Goal: Find specific page/section: Find specific page/section

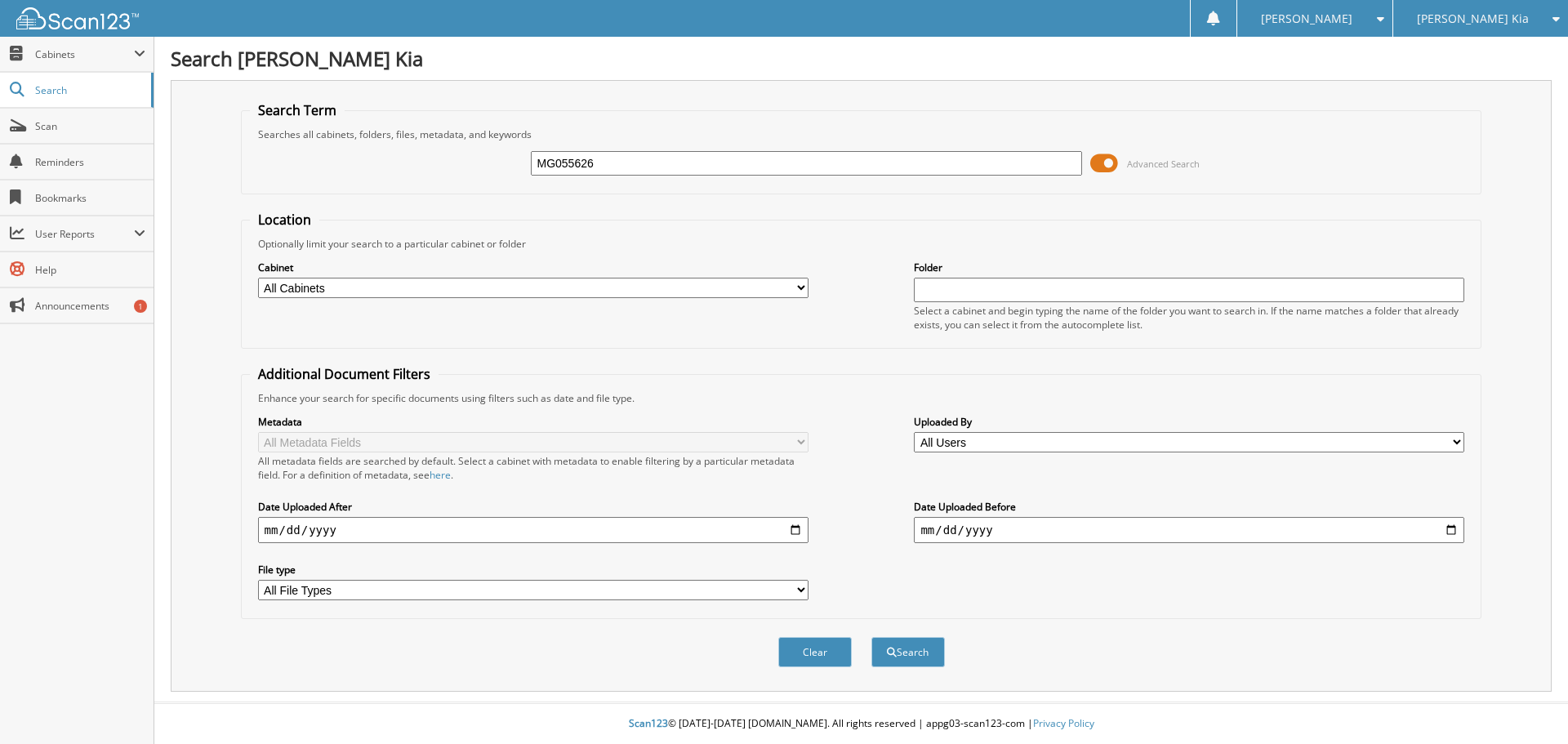
type input "MG055626"
click at [871, 637] on button "Search" at bounding box center [908, 652] width 73 height 30
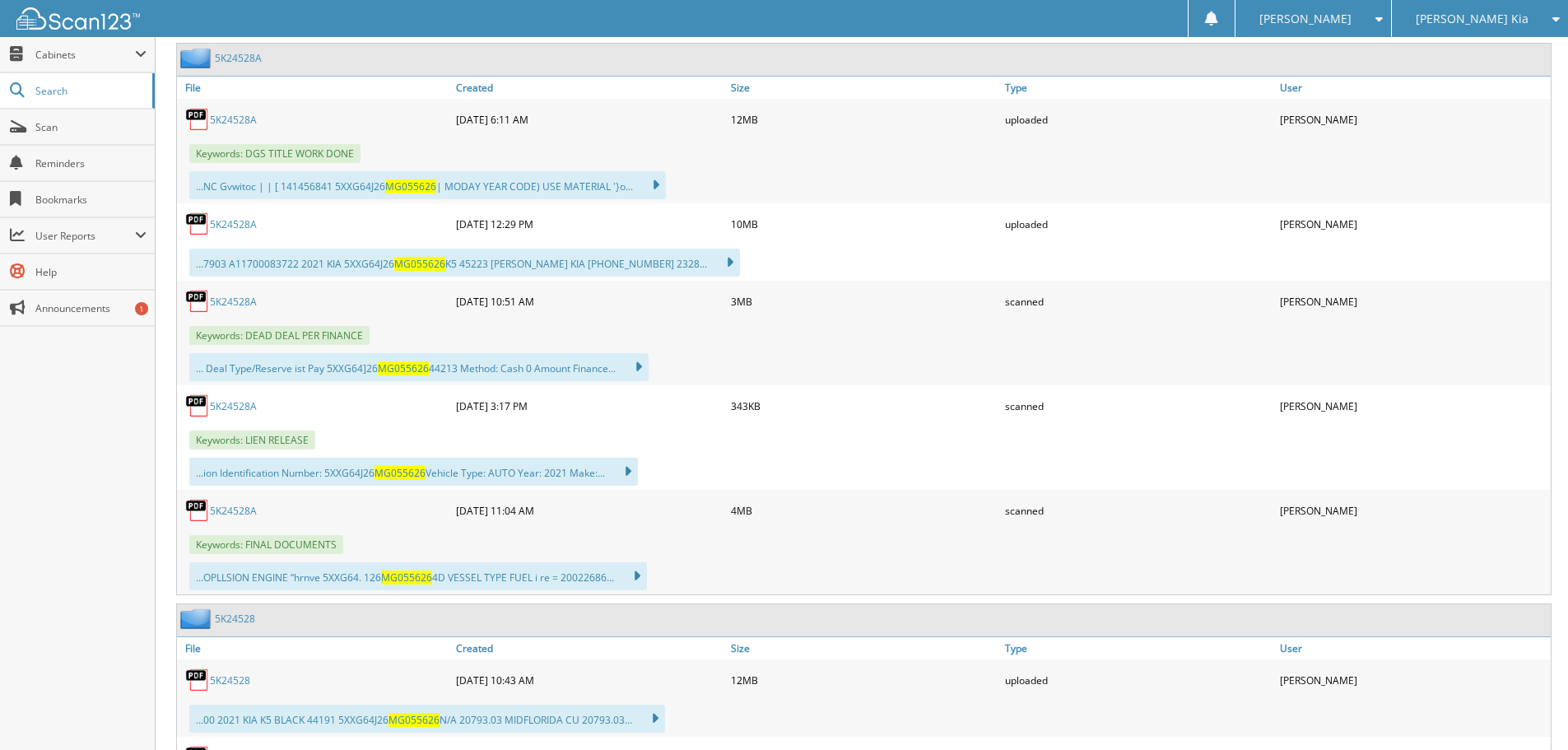
scroll to position [823, 0]
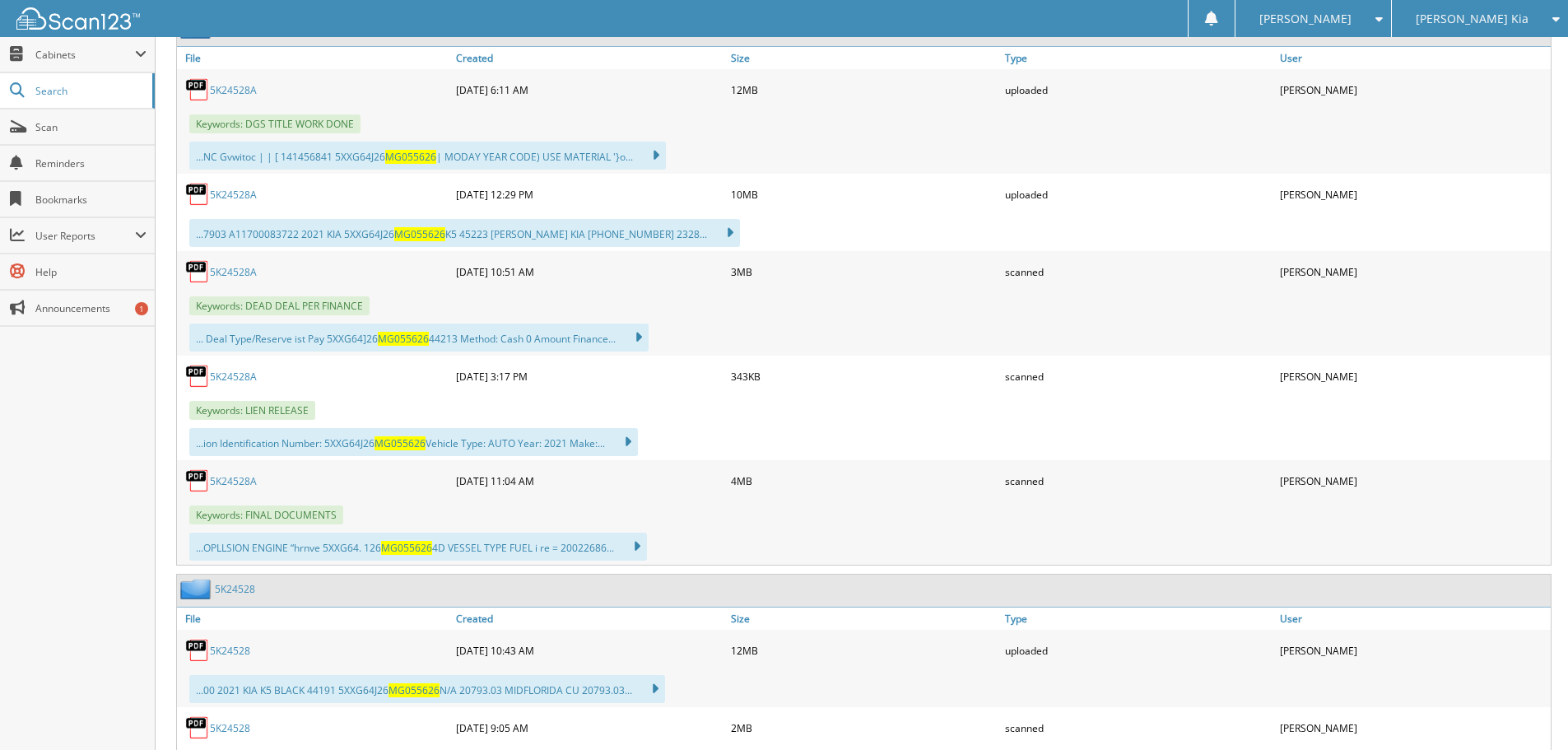
click at [246, 480] on link "5K24528A" at bounding box center [233, 480] width 47 height 14
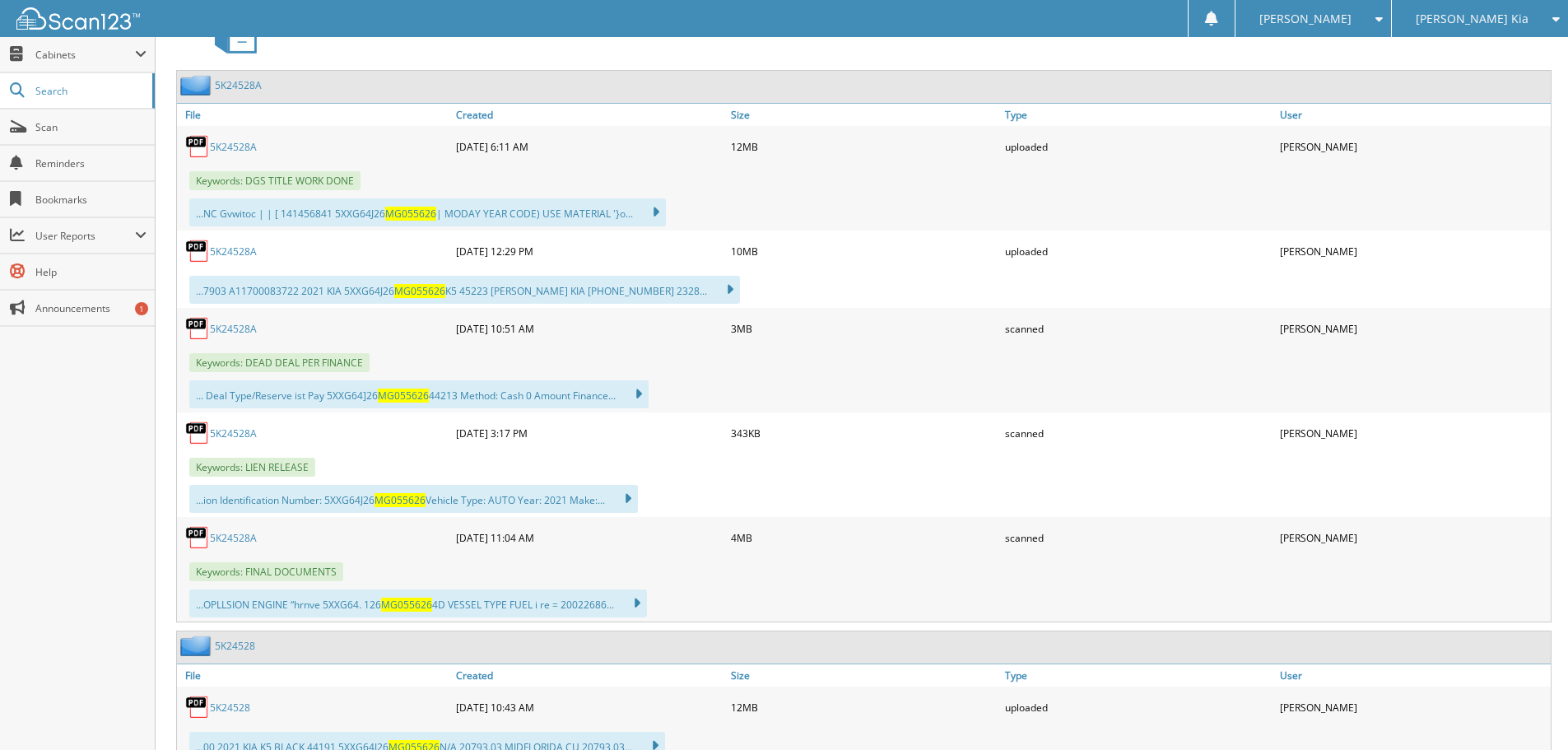
scroll to position [741, 0]
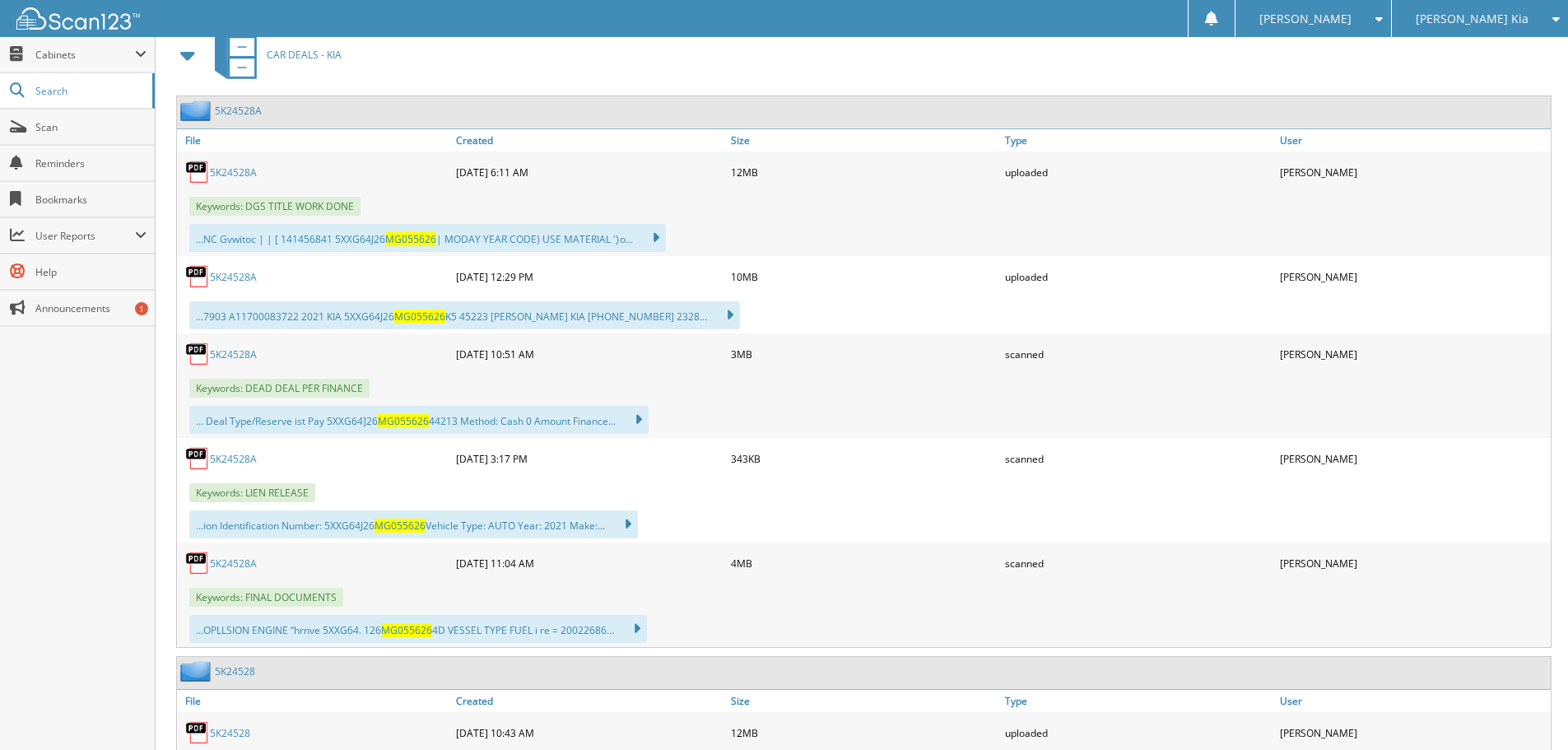
click at [242, 275] on link "5K24528A" at bounding box center [233, 276] width 47 height 14
click at [90, 91] on span "Search" at bounding box center [89, 91] width 108 height 14
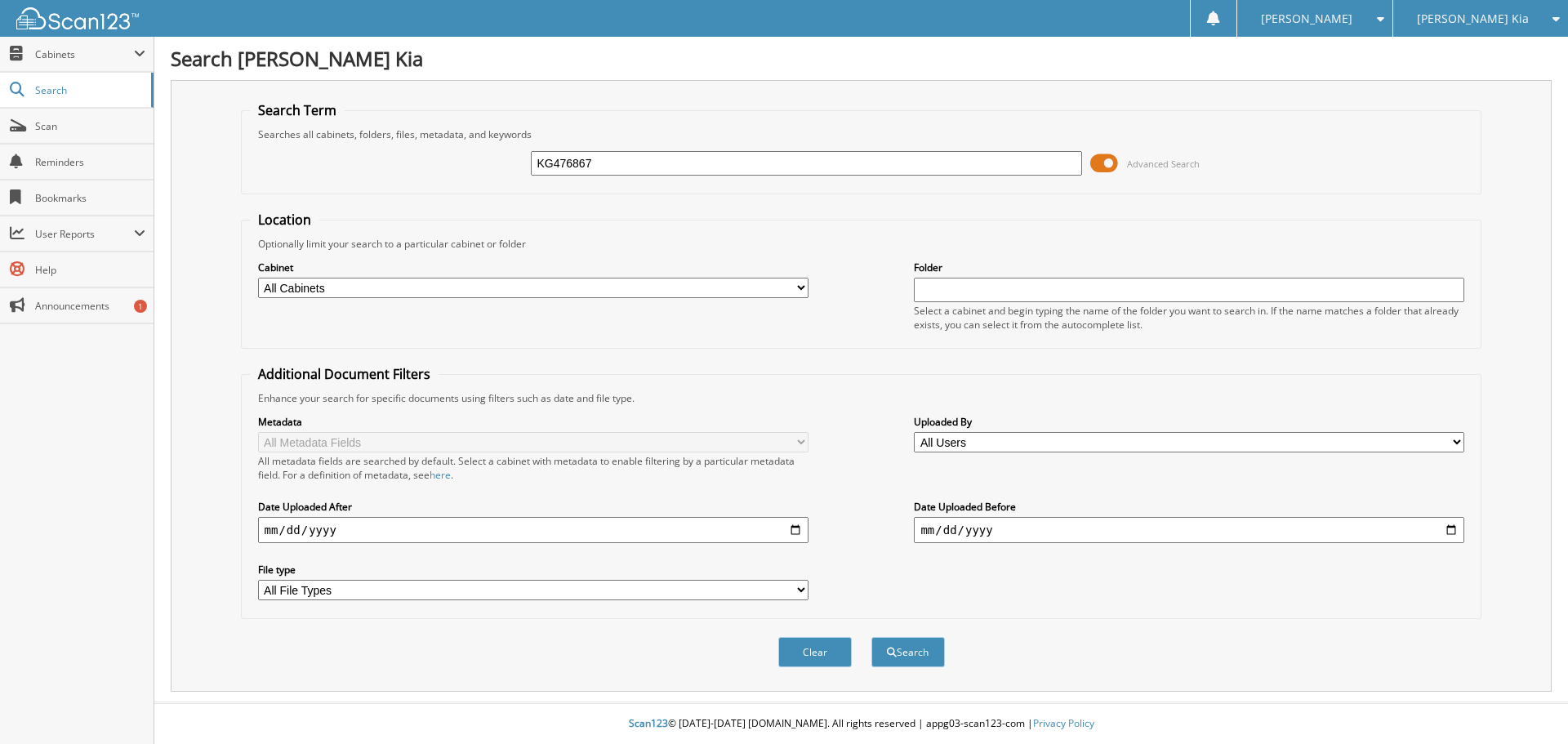
type input "KG476867"
click at [871, 637] on button "Search" at bounding box center [908, 652] width 73 height 30
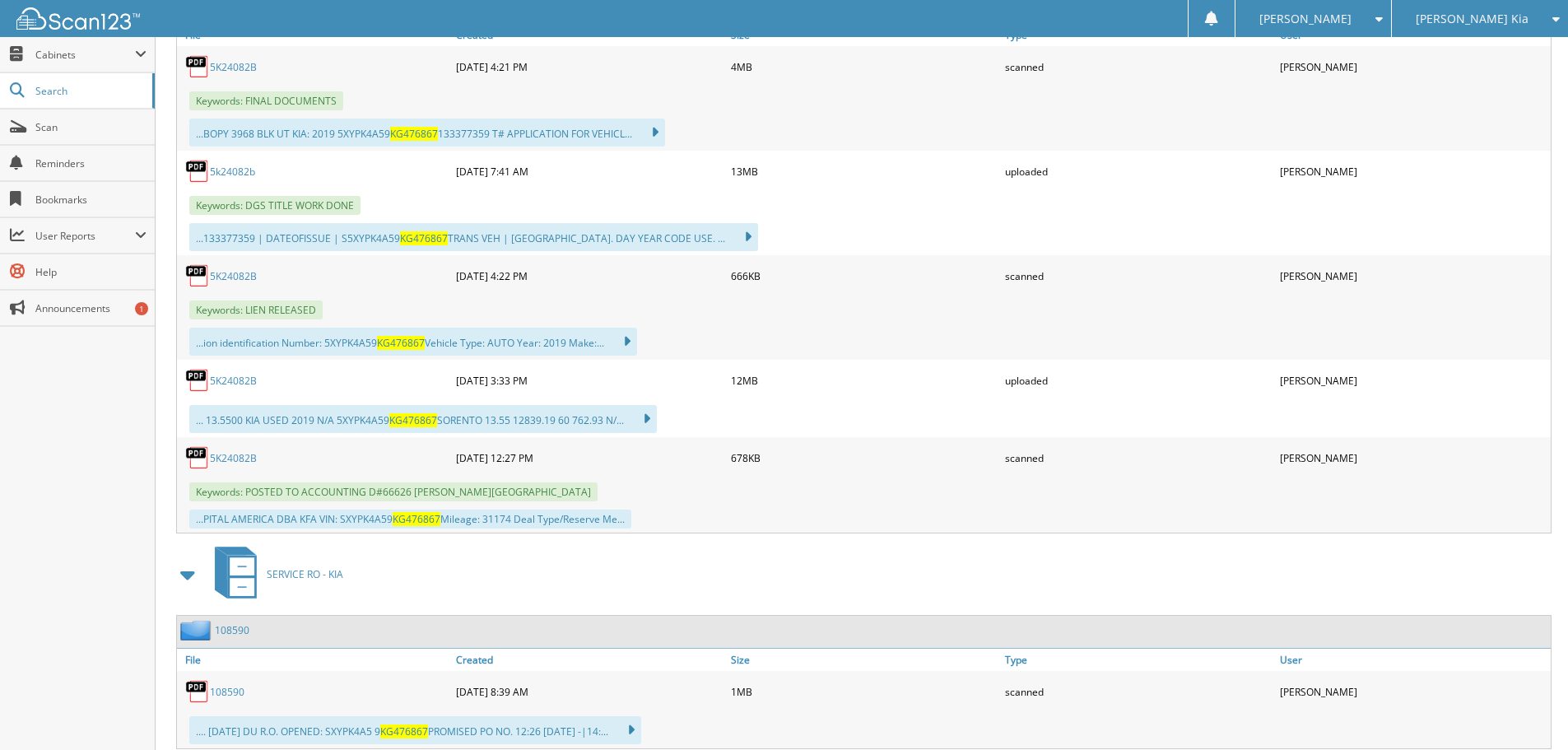
scroll to position [905, 0]
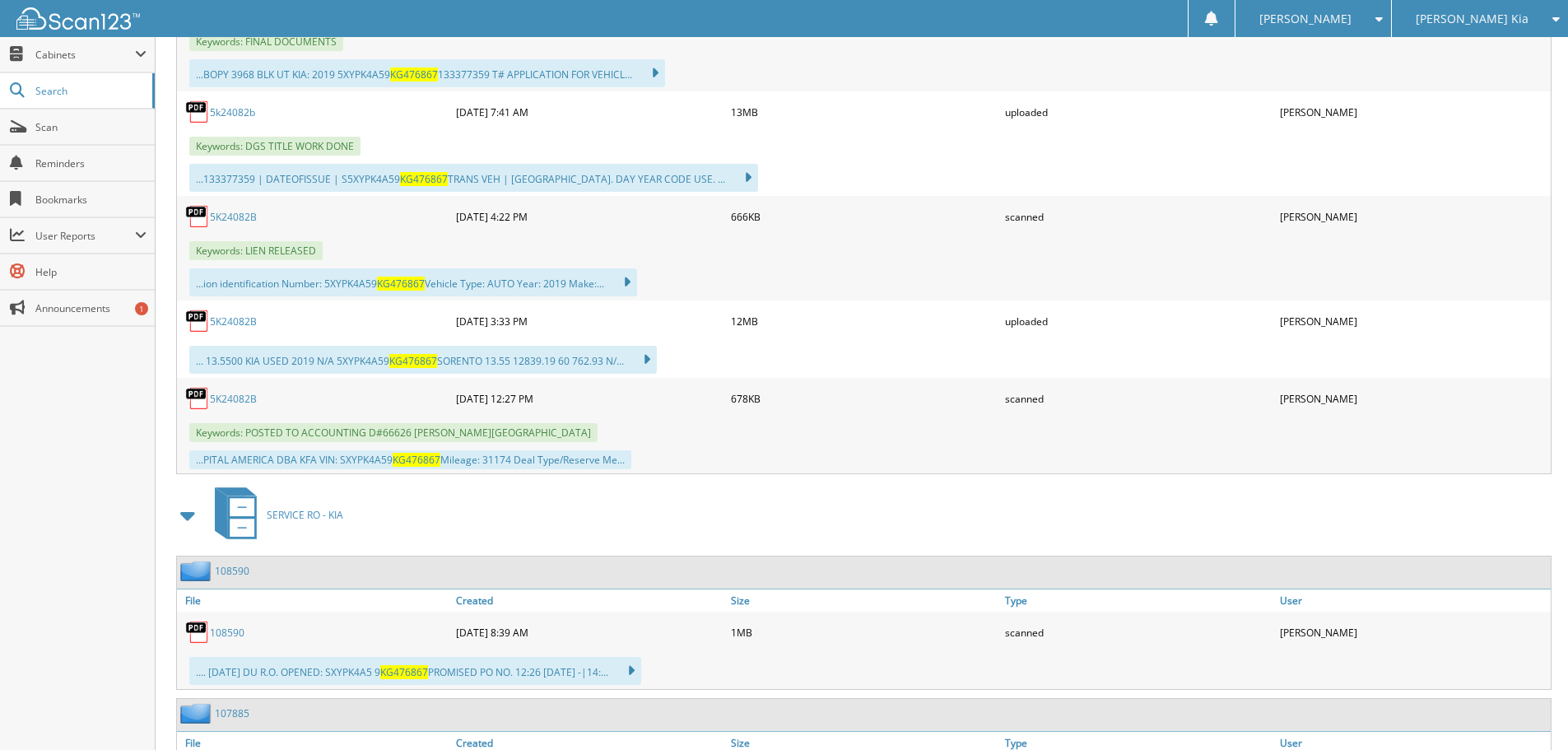
click at [235, 396] on link "5K24082B" at bounding box center [233, 398] width 47 height 14
click at [233, 323] on link "5K24082B" at bounding box center [233, 321] width 47 height 14
click at [55, 139] on link "Scan" at bounding box center [77, 127] width 155 height 35
